Goal: Transaction & Acquisition: Obtain resource

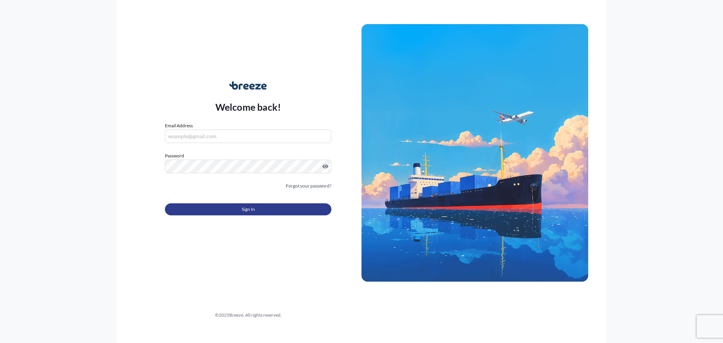
type input "[EMAIL_ADDRESS][DOMAIN_NAME]"
click at [240, 212] on button "Sign In" at bounding box center [248, 209] width 166 height 12
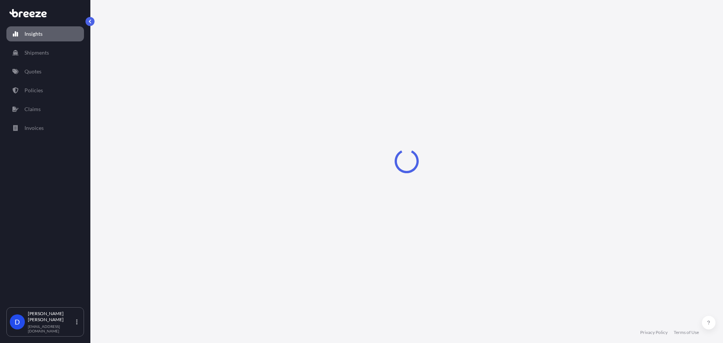
select select "2025"
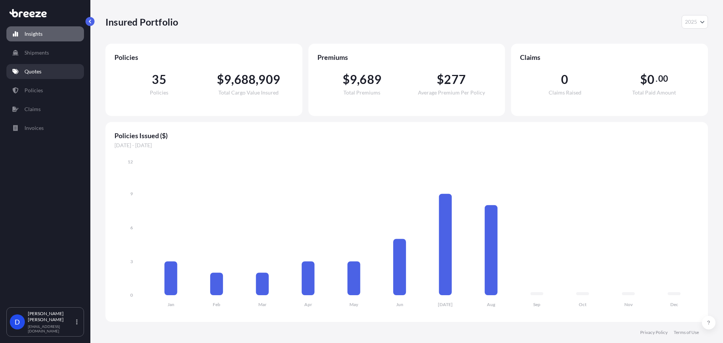
click at [40, 72] on p "Quotes" at bounding box center [32, 72] width 17 height 8
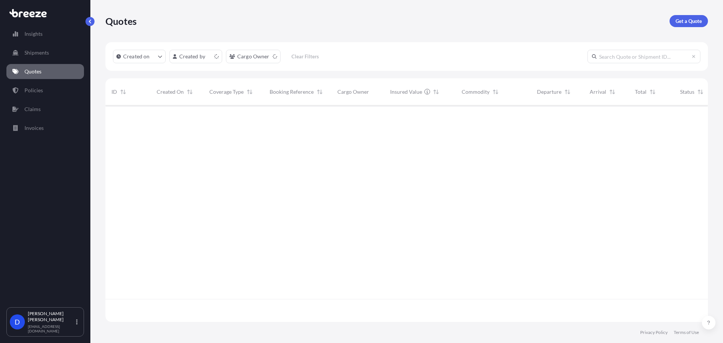
scroll to position [215, 597]
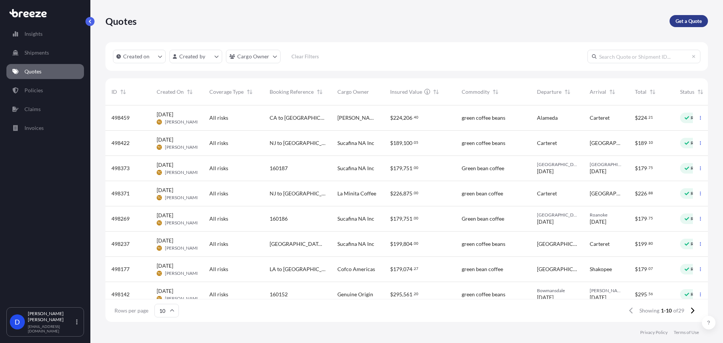
click at [688, 24] on p "Get a Quote" at bounding box center [688, 21] width 26 height 8
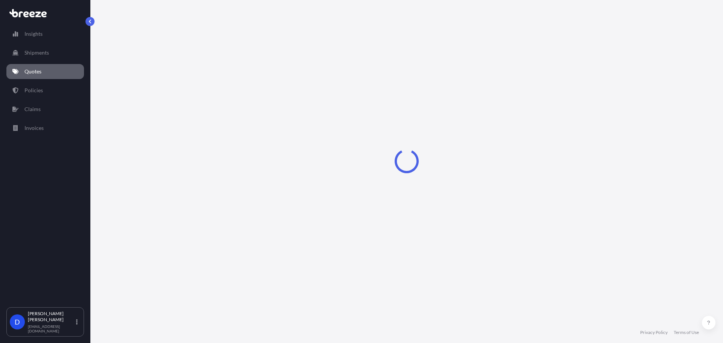
select select "Sea"
select select "1"
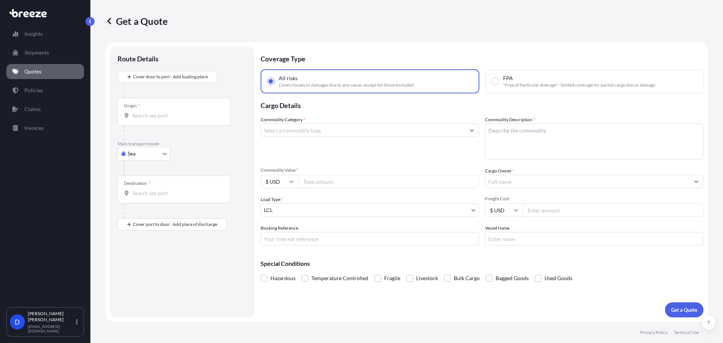
click at [329, 87] on span "Covers losses or damages due to any cause, except for those excluded" at bounding box center [346, 85] width 135 height 6
click at [274, 85] on input "All risks Covers losses or damages due to any cause, except for those excluded" at bounding box center [270, 81] width 7 height 7
click at [298, 136] on input "Commodity Category *" at bounding box center [363, 130] width 204 height 14
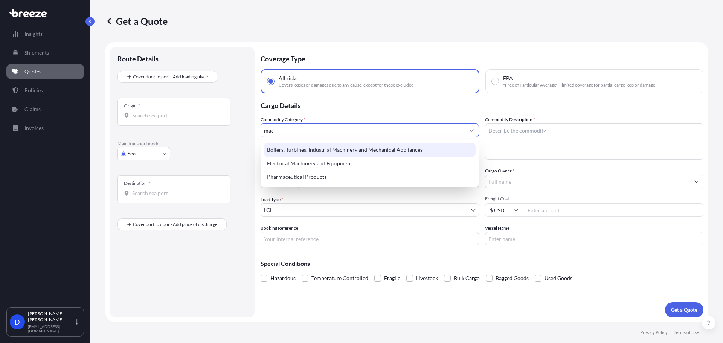
click at [307, 151] on div "Boilers, Turbines, Industrial Machinery and Mechanical Appliances" at bounding box center [370, 150] width 212 height 14
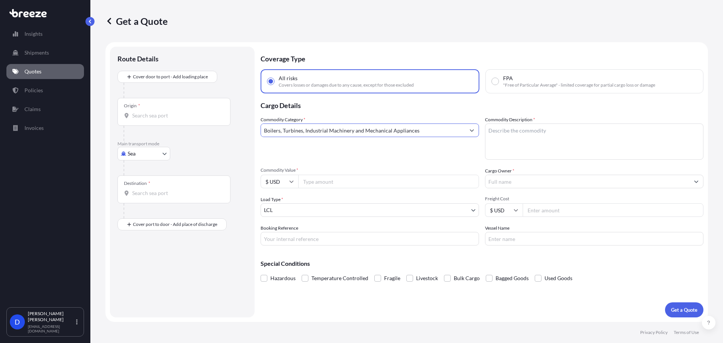
type input "Boilers, Turbines, Industrial Machinery and Mechanical Appliances"
click at [510, 134] on textarea "Commodity Description *" at bounding box center [594, 141] width 218 height 36
type textarea "Retro FIT KIT MTKF"
click at [353, 186] on input "Commodity Value *" at bounding box center [388, 182] width 181 height 14
type input "150000"
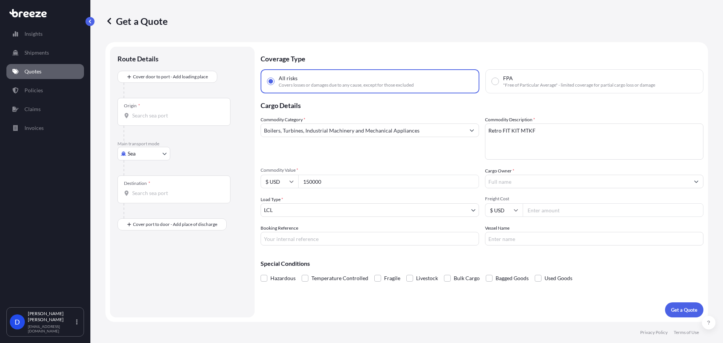
click at [533, 186] on input "Cargo Owner *" at bounding box center [587, 182] width 204 height 14
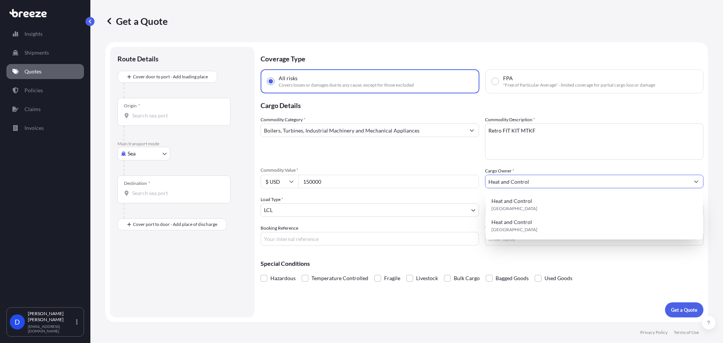
type input "Heat and Control"
click at [533, 167] on div "Cargo Owner * Heat and Control" at bounding box center [594, 177] width 218 height 21
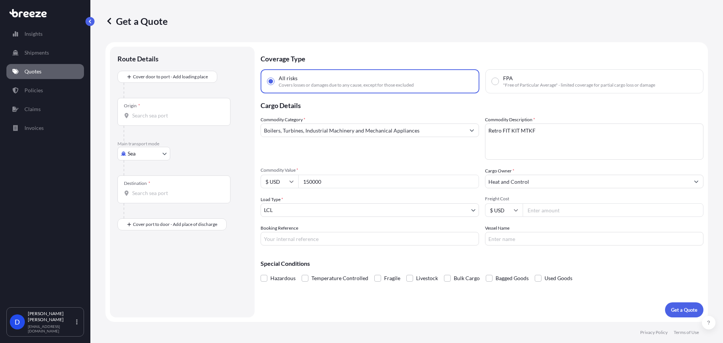
click at [349, 206] on body "11 options available. 2 options available. Insights Shipments Quotes Policies C…" at bounding box center [361, 199] width 723 height 399
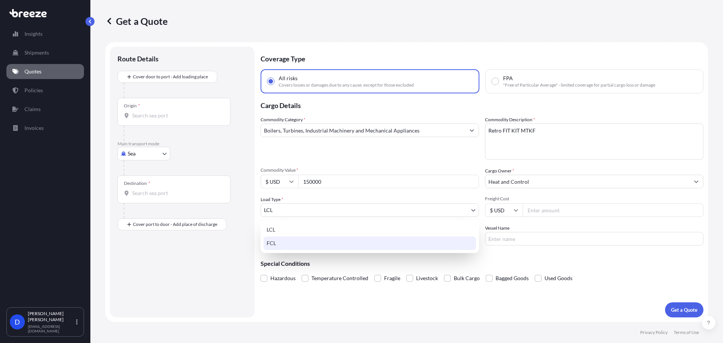
click at [322, 245] on div "FCL" at bounding box center [369, 243] width 212 height 14
select select "2"
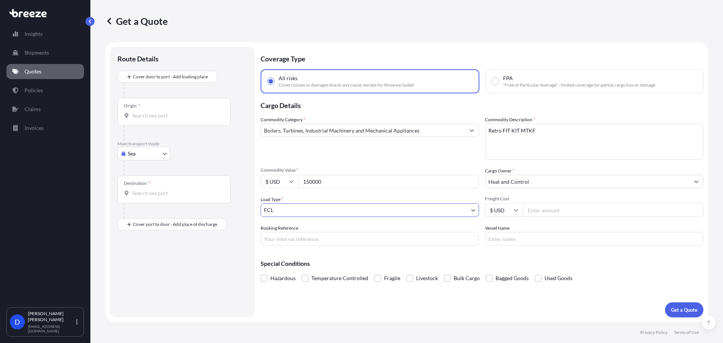
click at [560, 208] on input "Freight Cost" at bounding box center [612, 210] width 181 height 14
click at [139, 155] on body "Insights Shipments Quotes Policies Claims Invoices D [PERSON_NAME] [EMAIL_ADDRE…" at bounding box center [361, 199] width 723 height 399
click at [136, 202] on span "Road" at bounding box center [138, 200] width 12 height 8
select select "Road"
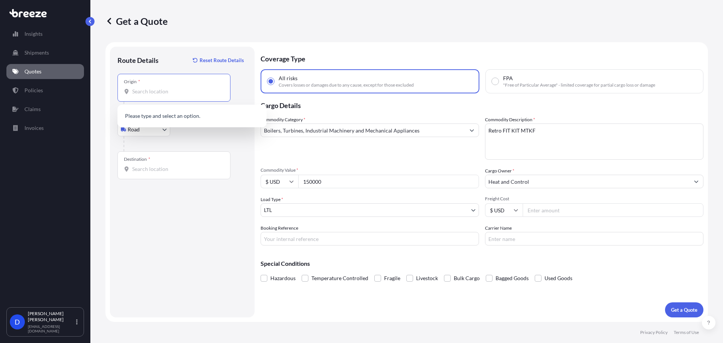
click at [156, 95] on input "Origin *" at bounding box center [176, 92] width 89 height 8
click at [343, 205] on body "0 options available. Insights Shipments Quotes Policies Claims Invoices D [PERS…" at bounding box center [361, 199] width 723 height 399
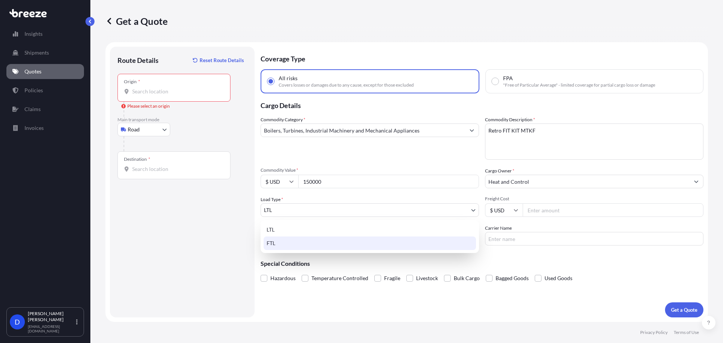
click at [294, 242] on div "FTL" at bounding box center [369, 243] width 212 height 14
select select "2"
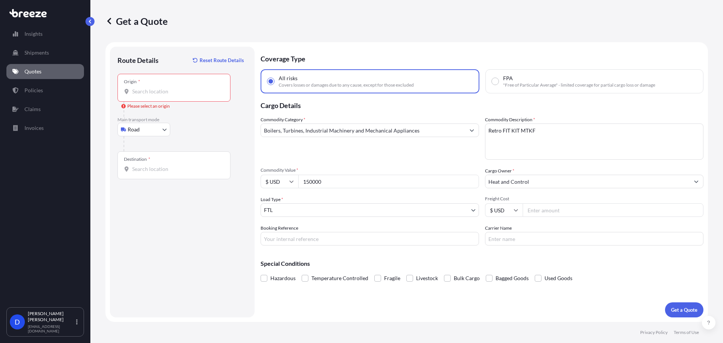
click at [135, 83] on div "Origin *" at bounding box center [132, 82] width 16 height 6
click at [135, 88] on input "Origin * Please select an origin" at bounding box center [176, 92] width 89 height 8
click at [137, 98] on div "Origin *" at bounding box center [173, 88] width 113 height 28
click at [137, 95] on input "Origin * Please select an origin" at bounding box center [176, 92] width 89 height 8
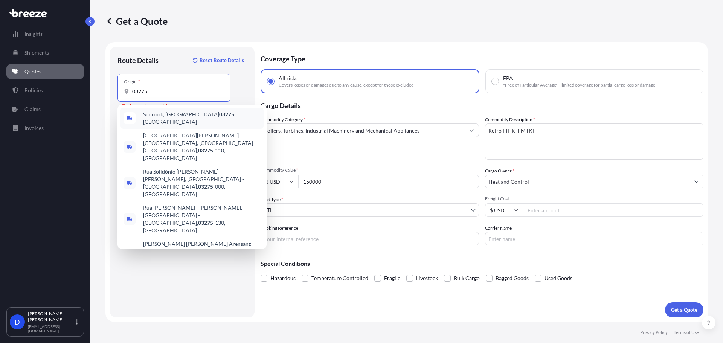
click at [157, 118] on span "Suncook, NH 03275 , [GEOGRAPHIC_DATA]" at bounding box center [201, 118] width 117 height 15
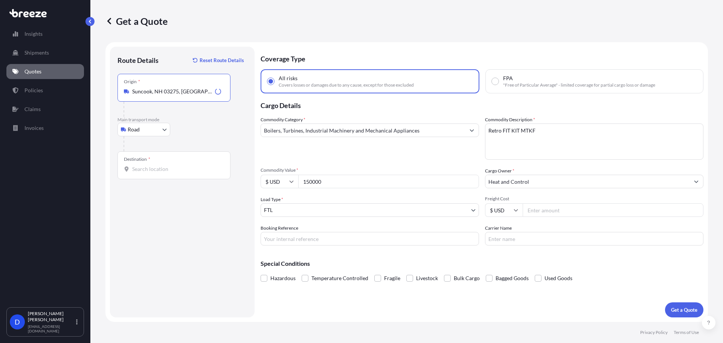
type input "Suncook, NH 03275, [GEOGRAPHIC_DATA]"
click at [153, 180] on div "Route Details Reset Route Details Place of loading Road Road Rail Origin * [GEO…" at bounding box center [181, 182] width 129 height 256
click at [155, 169] on input "Destination *" at bounding box center [176, 169] width 89 height 8
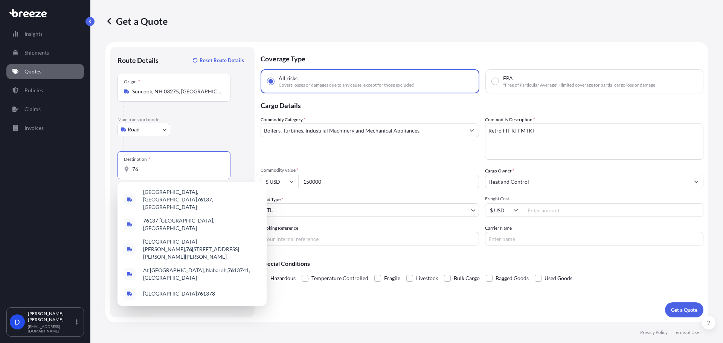
type input "7"
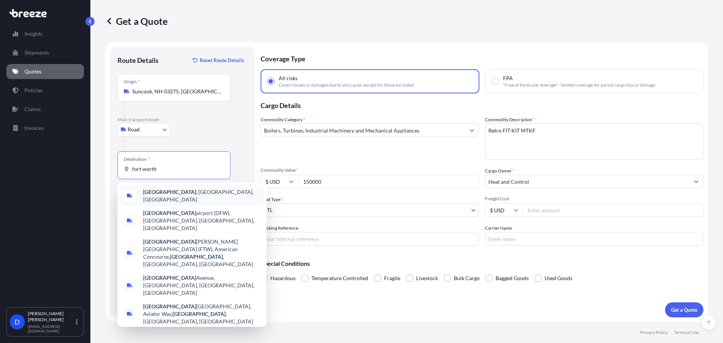
click at [175, 197] on span "[GEOGRAPHIC_DATA] , [GEOGRAPHIC_DATA], [GEOGRAPHIC_DATA]" at bounding box center [201, 195] width 117 height 15
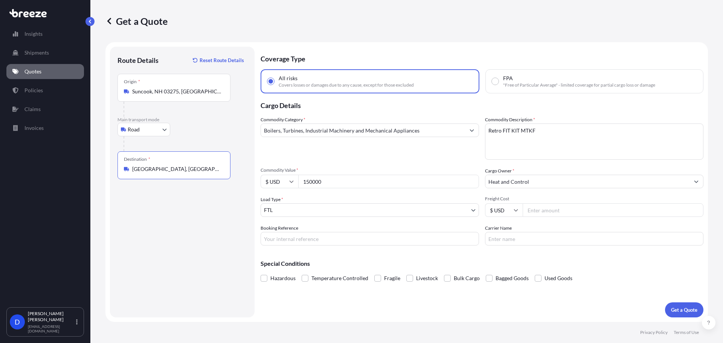
type input "[GEOGRAPHIC_DATA], [GEOGRAPHIC_DATA], [GEOGRAPHIC_DATA]"
click at [548, 219] on div "Commodity Category * Boilers, Turbines, Industrial Machinery and Mechanical App…" at bounding box center [481, 180] width 443 height 129
click at [549, 215] on input "Freight Cost" at bounding box center [612, 210] width 181 height 14
type input "2"
type input "2900"
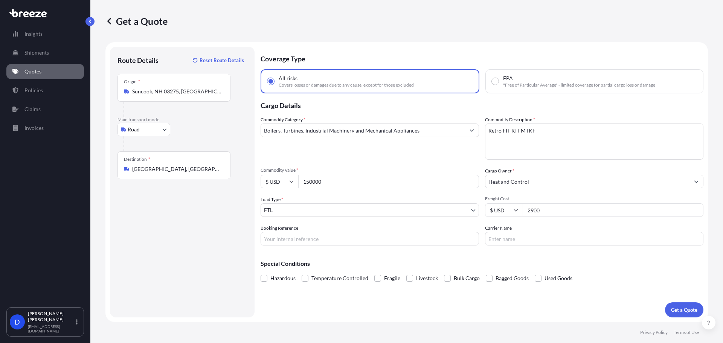
click at [562, 261] on p "Special Conditions" at bounding box center [481, 263] width 443 height 6
click at [689, 312] on p "Get a Quote" at bounding box center [684, 310] width 26 height 8
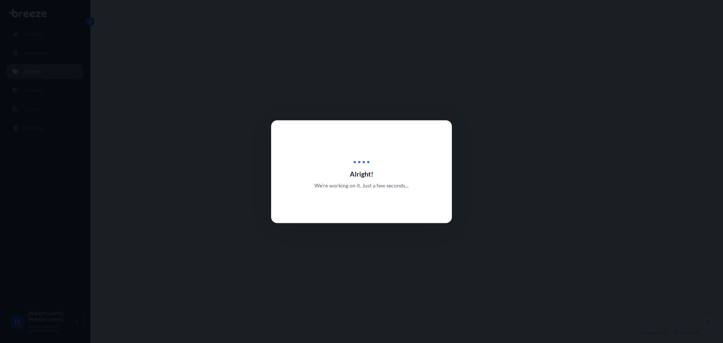
select select "Road"
select select "2"
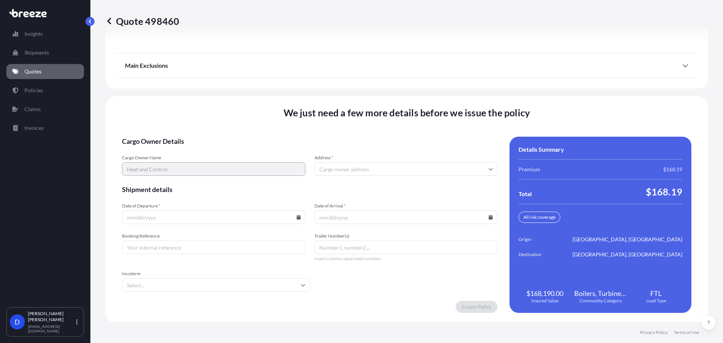
scroll to position [971, 0]
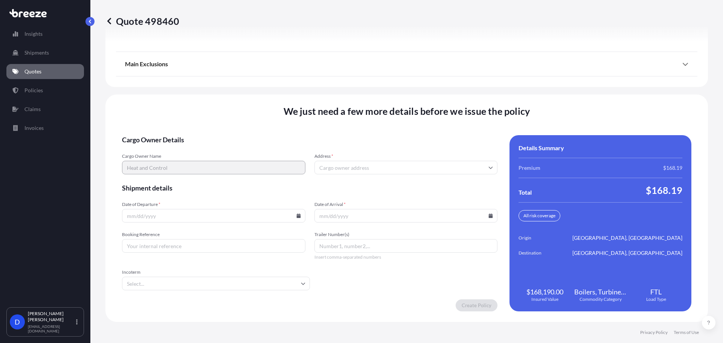
click at [318, 171] on input "Address *" at bounding box center [405, 168] width 183 height 14
click at [386, 169] on input "Address *" at bounding box center [405, 168] width 183 height 14
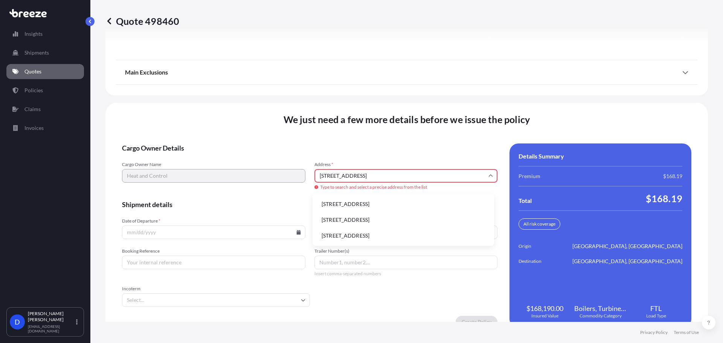
click at [393, 208] on li "[STREET_ADDRESS]" at bounding box center [402, 204] width 175 height 14
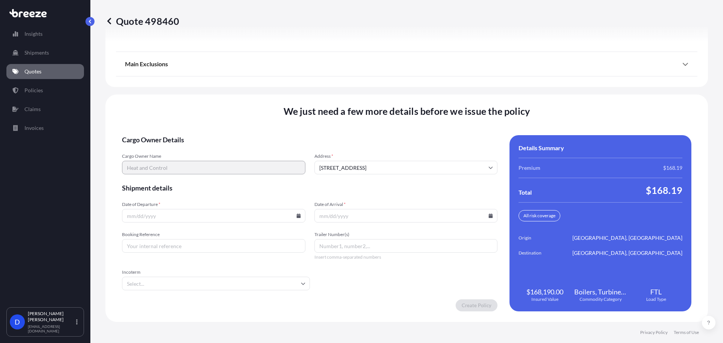
type input "[STREET_ADDRESS]"
click at [296, 215] on icon at bounding box center [298, 215] width 4 height 5
click at [155, 135] on button "8" at bounding box center [160, 134] width 12 height 12
type input "[DATE]"
click at [488, 213] on icon at bounding box center [490, 215] width 5 height 5
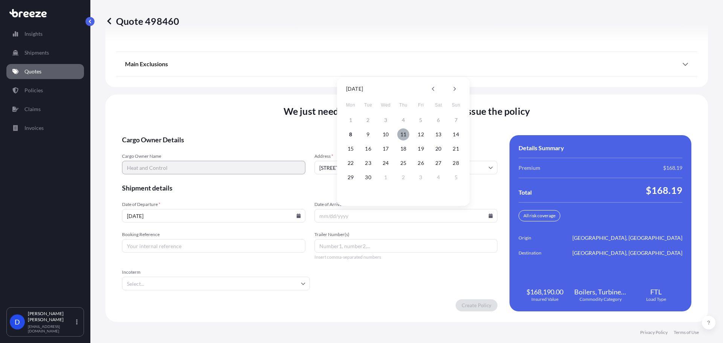
click at [405, 134] on button "11" at bounding box center [403, 134] width 12 height 12
type input "[DATE]"
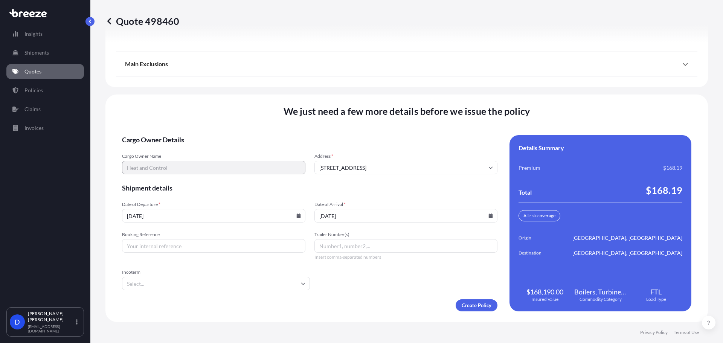
click at [183, 244] on input "Booking Reference" at bounding box center [213, 246] width 183 height 14
type input "160129"
click at [380, 247] on input "Trailer Number(s)" at bounding box center [405, 246] width 183 height 14
type input "002"
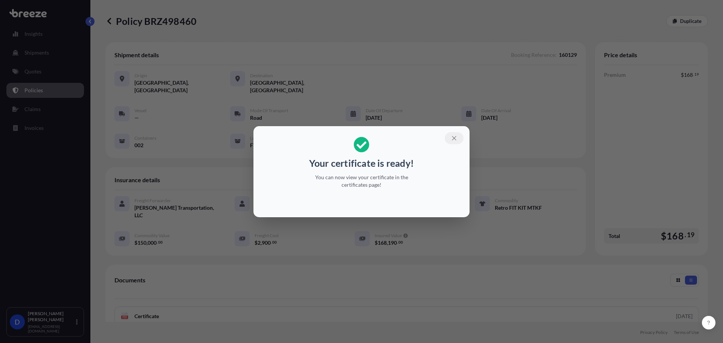
click at [459, 135] on button "button" at bounding box center [454, 138] width 19 height 12
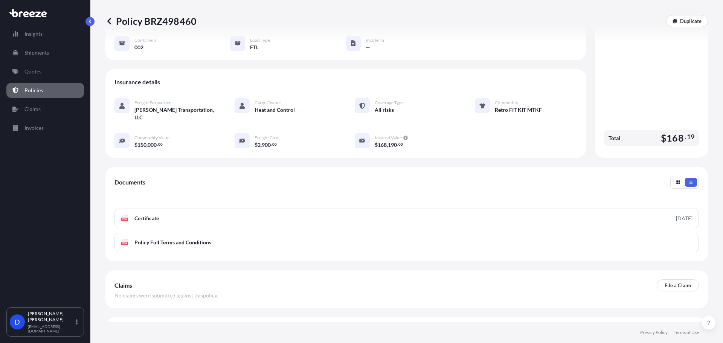
scroll to position [102, 0]
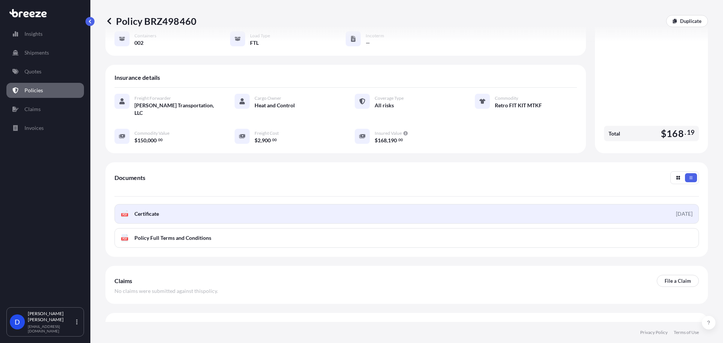
click at [166, 204] on link "PDF Certificate [DATE]" at bounding box center [406, 214] width 584 height 20
